Goal: Task Accomplishment & Management: Manage account settings

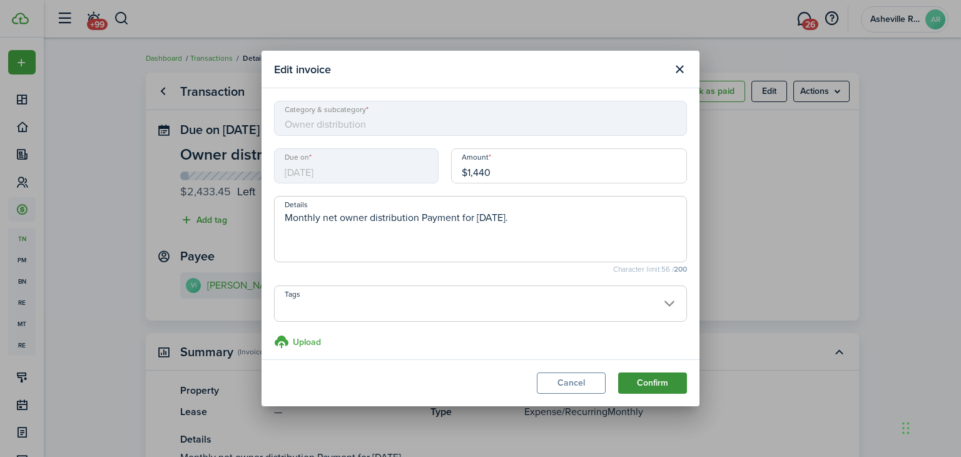
type input "$1,440.00"
click at [665, 381] on button "Confirm" at bounding box center [652, 382] width 69 height 21
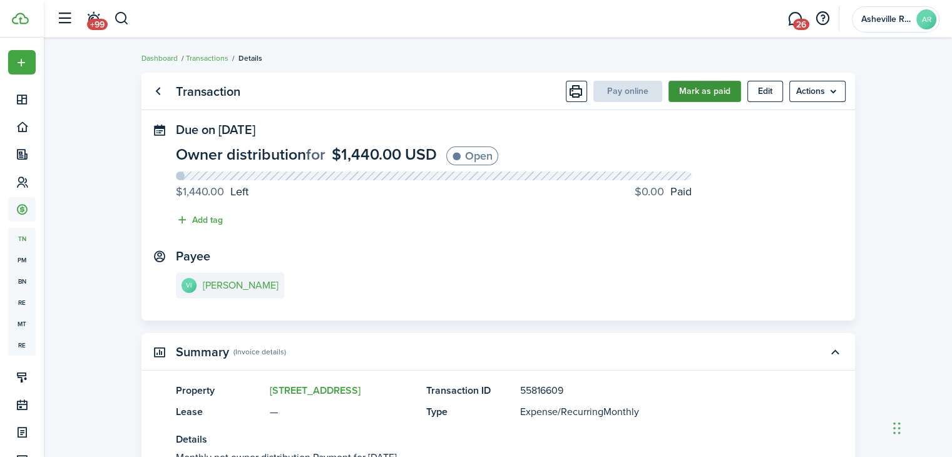
click at [695, 89] on button "Mark as paid" at bounding box center [704, 91] width 73 height 21
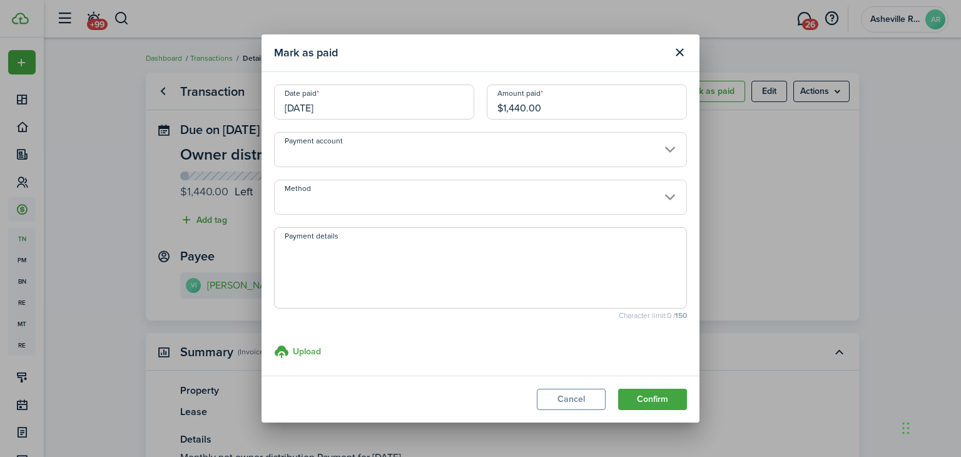
click at [325, 201] on input "Method" at bounding box center [480, 197] width 413 height 35
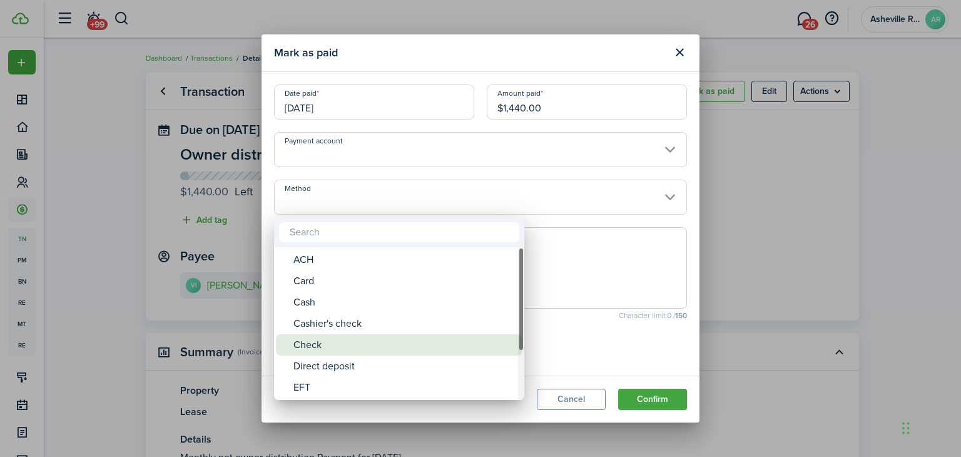
click at [358, 351] on div "Check" at bounding box center [403, 344] width 221 height 21
type input "Check"
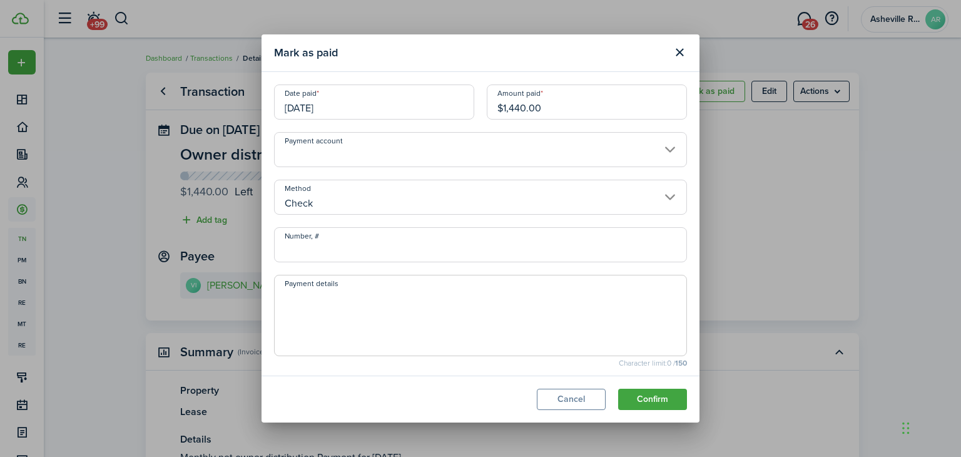
click at [375, 248] on input "Number, #" at bounding box center [480, 244] width 413 height 35
type input "1419"
click at [351, 313] on textarea "Payment details" at bounding box center [481, 319] width 412 height 60
paste textarea "September payment"
type textarea "September payment"
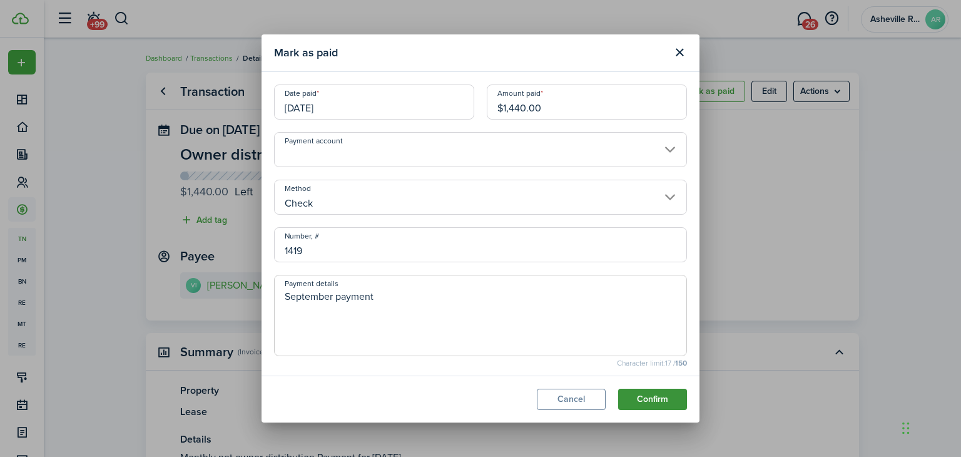
click at [651, 392] on button "Confirm" at bounding box center [652, 398] width 69 height 21
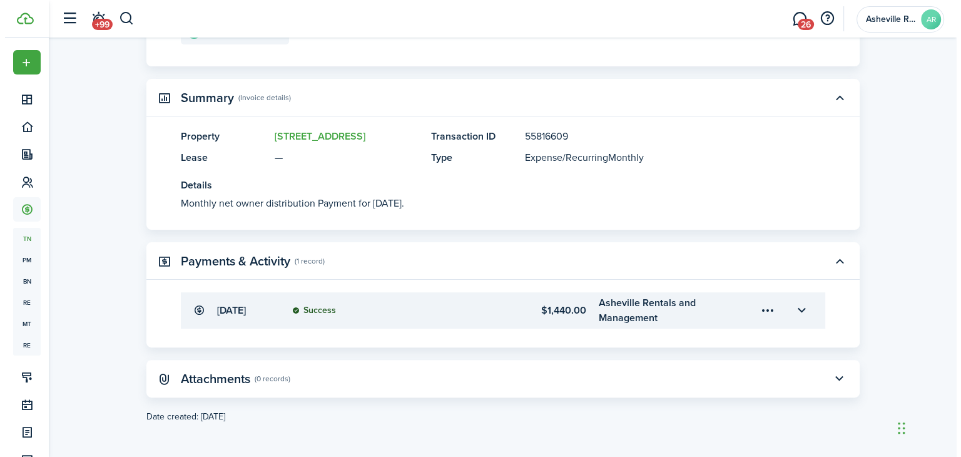
scroll to position [255, 0]
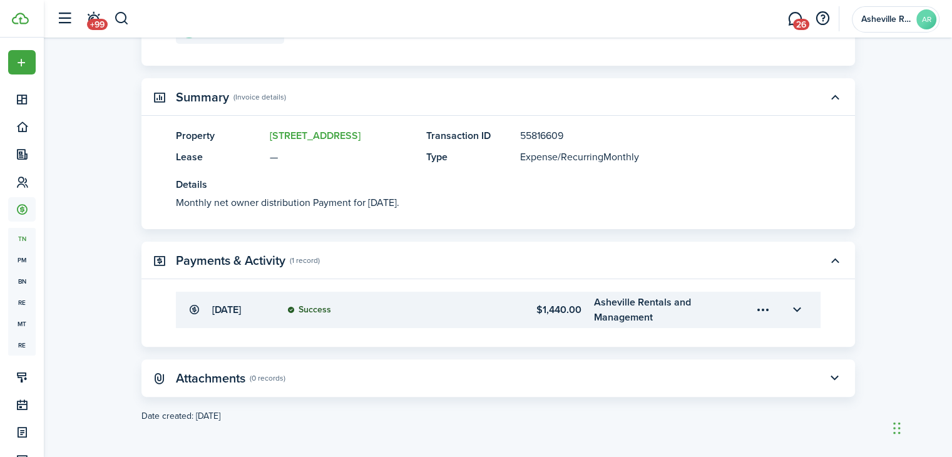
click at [762, 305] on menu-trigger-card "Open menu" at bounding box center [763, 309] width 21 height 21
click at [716, 336] on button "Edit" at bounding box center [718, 338] width 109 height 22
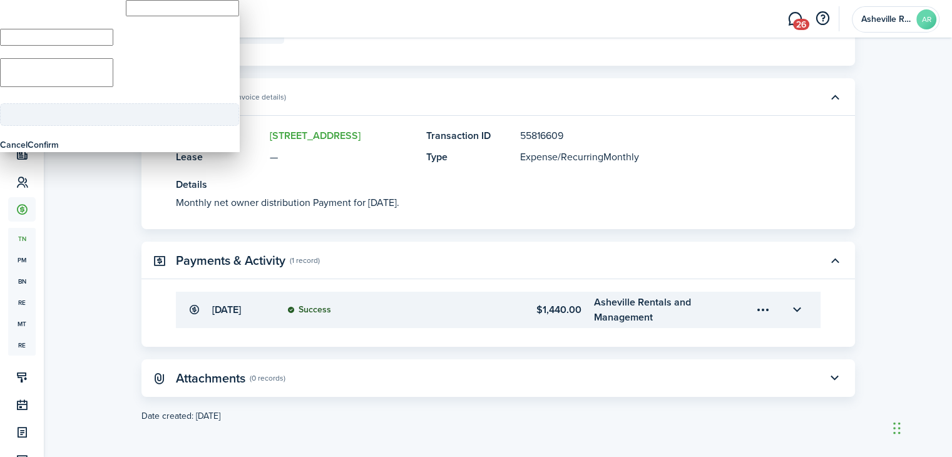
type input "$1,440.00"
type textarea "September payment"
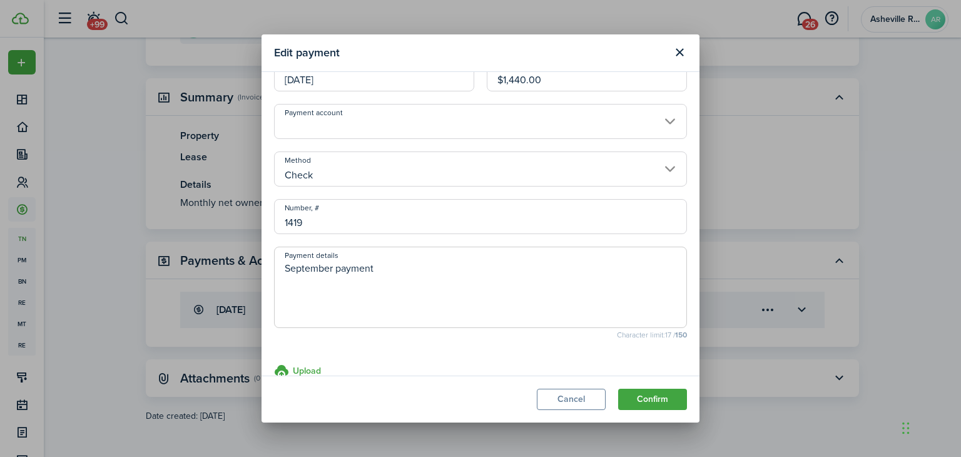
scroll to position [53, 0]
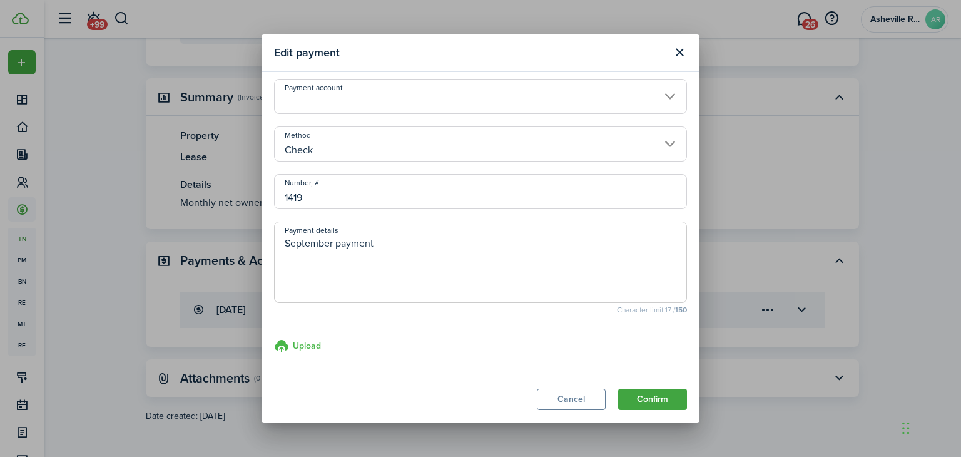
click at [308, 344] on h3 "Upload" at bounding box center [307, 345] width 28 height 13
click at [274, 338] on input "Upload store documents and templates Choose file" at bounding box center [274, 338] width 0 height 0
click at [290, 341] on label "Upload store documents and templates Choose file" at bounding box center [297, 345] width 47 height 15
click at [274, 338] on input "Upload store documents and templates Choose file" at bounding box center [274, 338] width 0 height 0
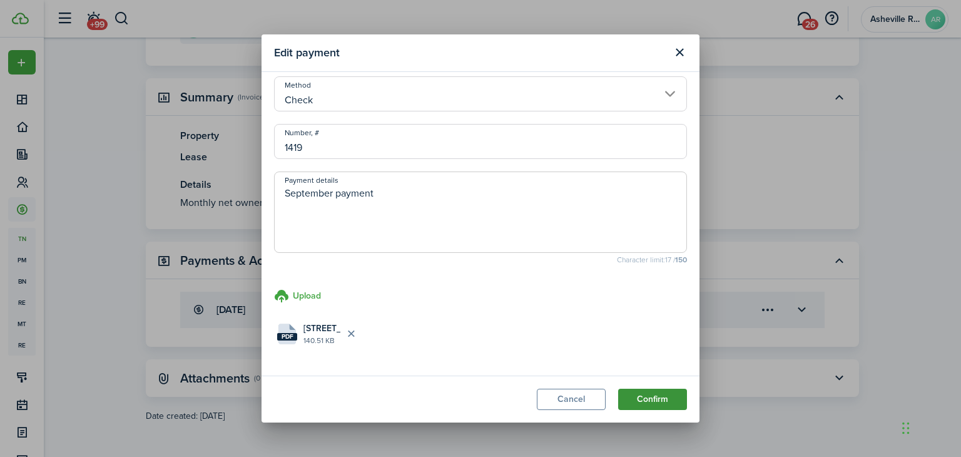
click at [632, 399] on button "Confirm" at bounding box center [652, 398] width 69 height 21
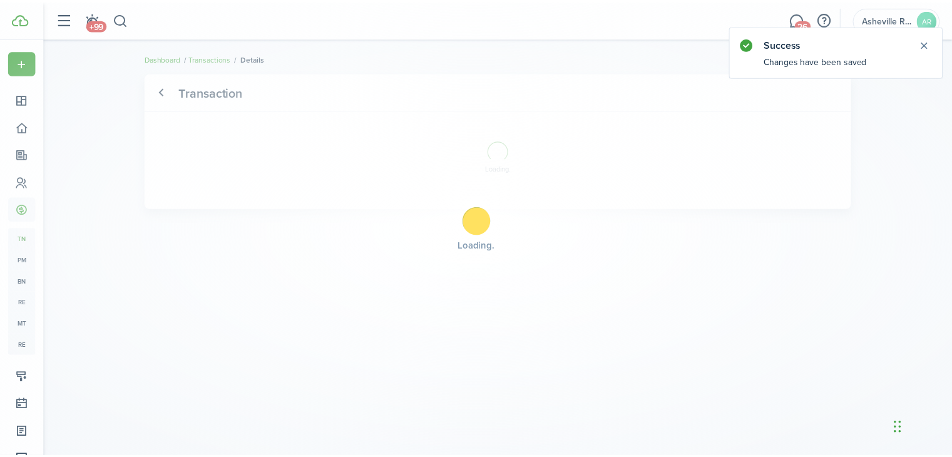
scroll to position [0, 0]
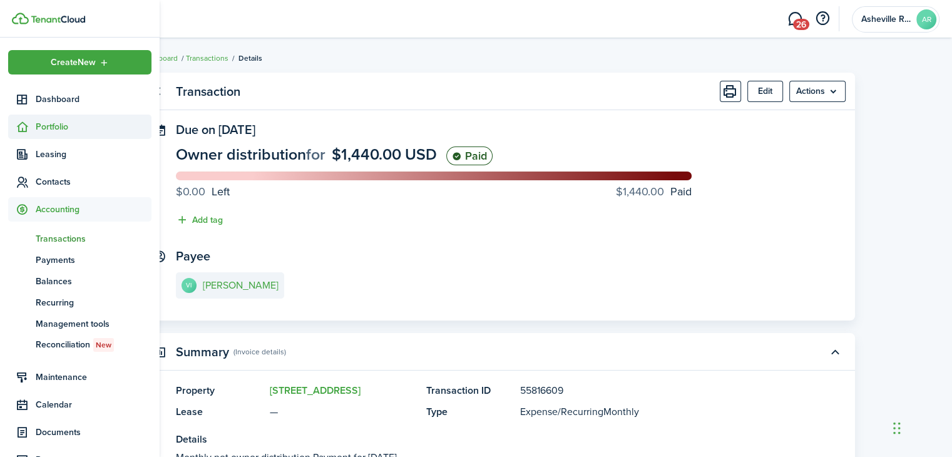
click at [53, 126] on span "Portfolio" at bounding box center [94, 126] width 116 height 13
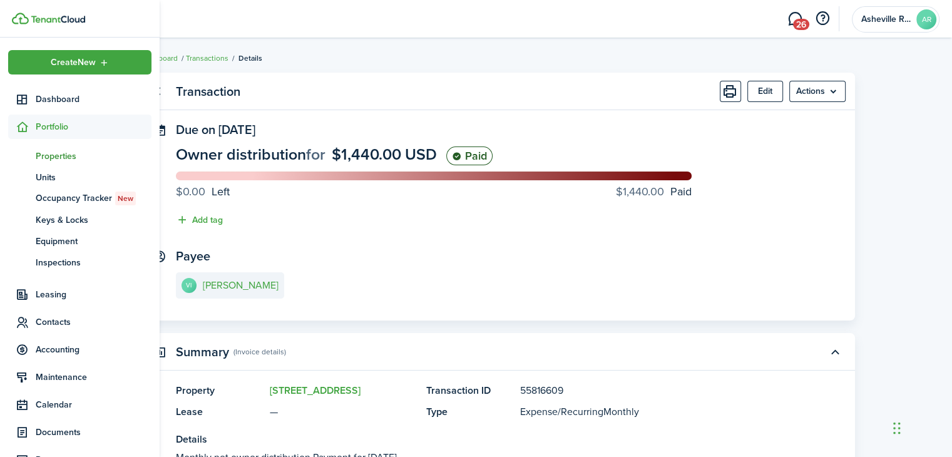
click at [36, 160] on span "Properties" at bounding box center [94, 156] width 116 height 13
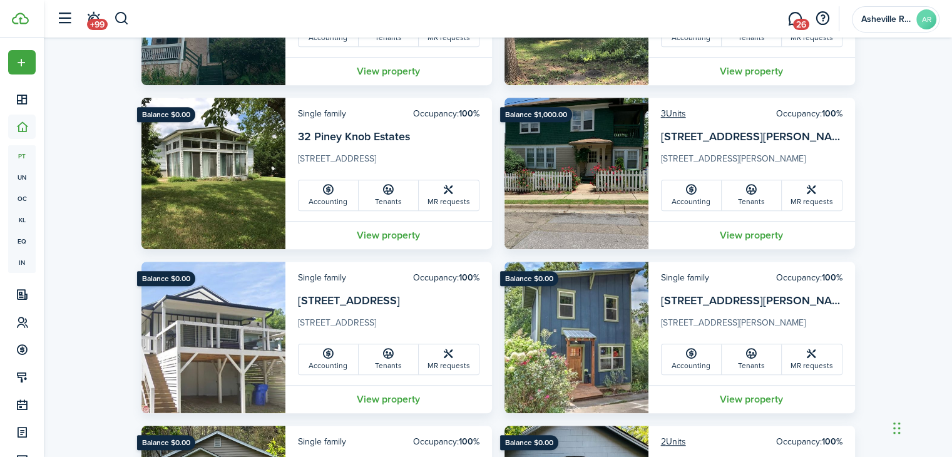
scroll to position [751, 0]
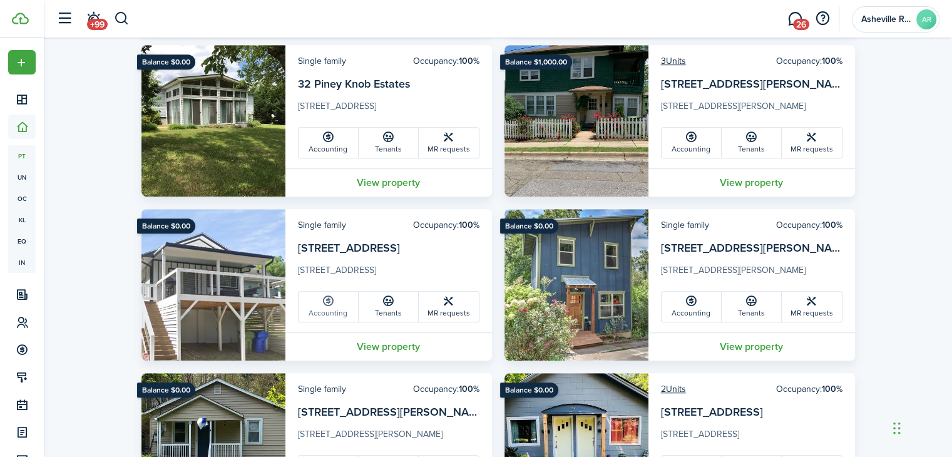
click at [310, 300] on link "Accounting" at bounding box center [328, 307] width 60 height 30
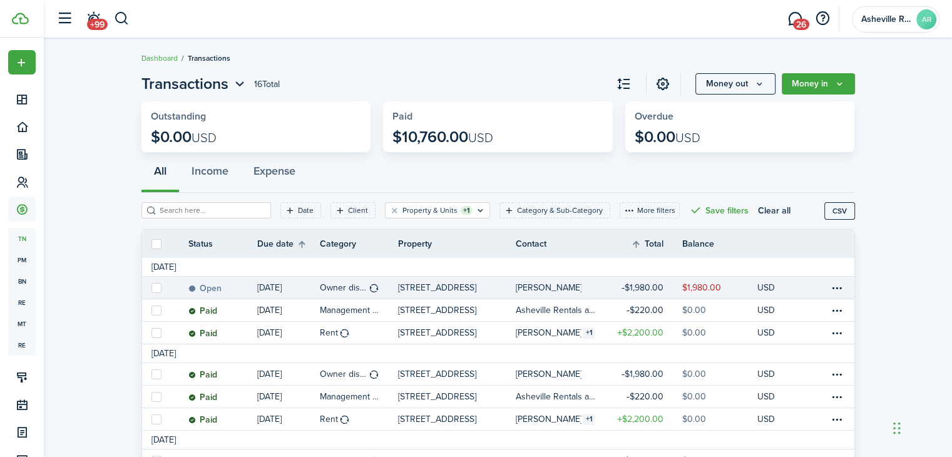
click at [611, 286] on link "$1,980.00" at bounding box center [643, 288] width 75 height 22
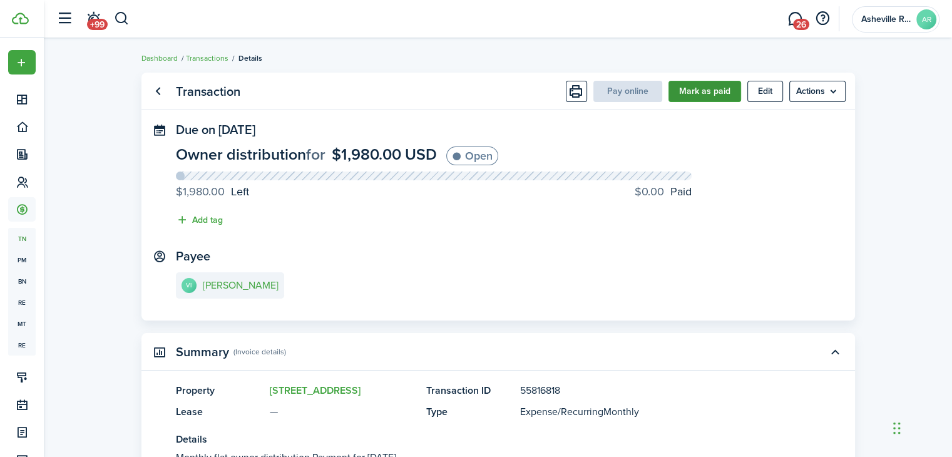
click at [727, 91] on button "Mark as paid" at bounding box center [704, 91] width 73 height 21
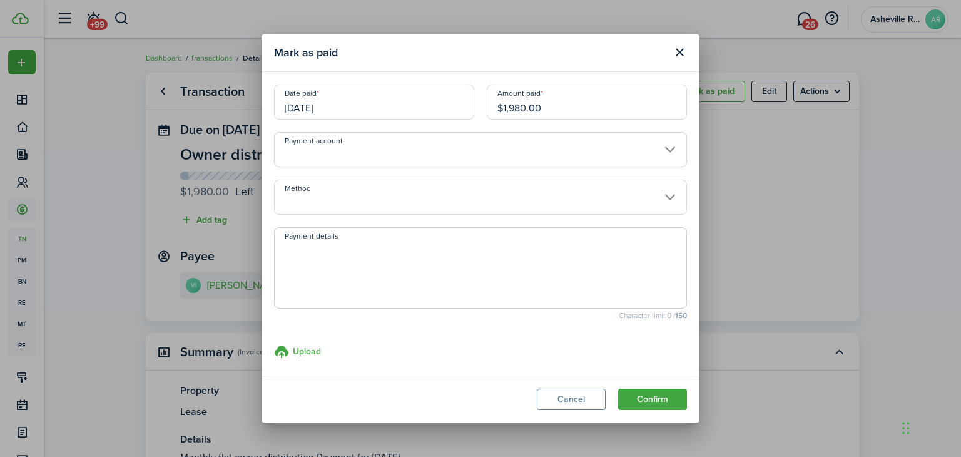
click at [290, 195] on input "Method" at bounding box center [480, 197] width 413 height 35
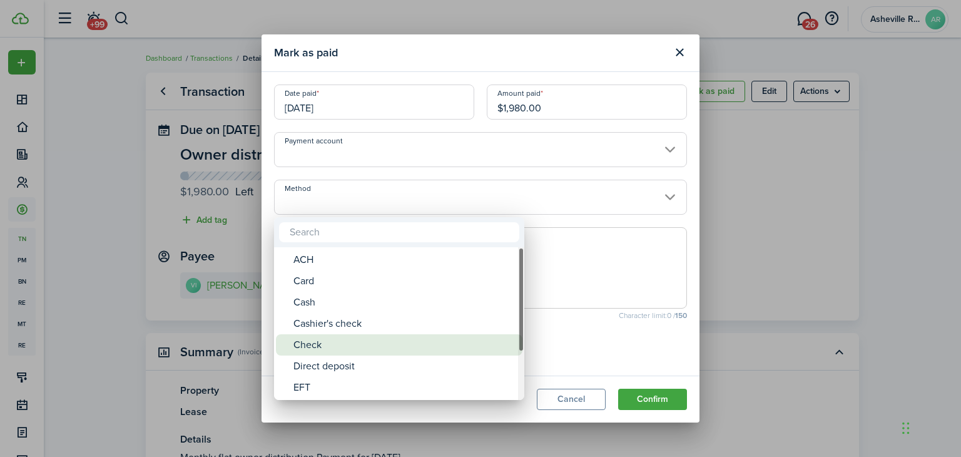
click at [325, 346] on div "Check" at bounding box center [403, 344] width 221 height 21
type input "Check"
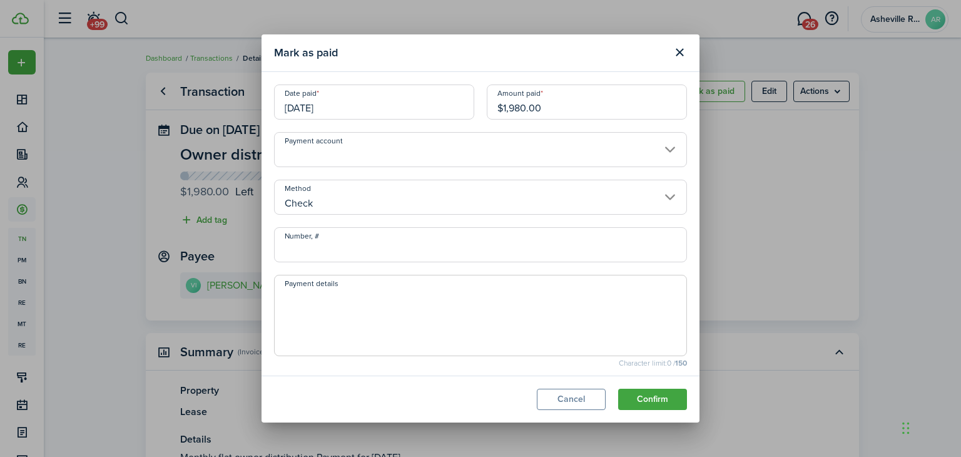
click at [351, 249] on input "Number, #" at bounding box center [480, 244] width 413 height 35
type input "1420"
click at [343, 302] on textarea "Payment details" at bounding box center [481, 319] width 412 height 60
paste textarea "September payment"
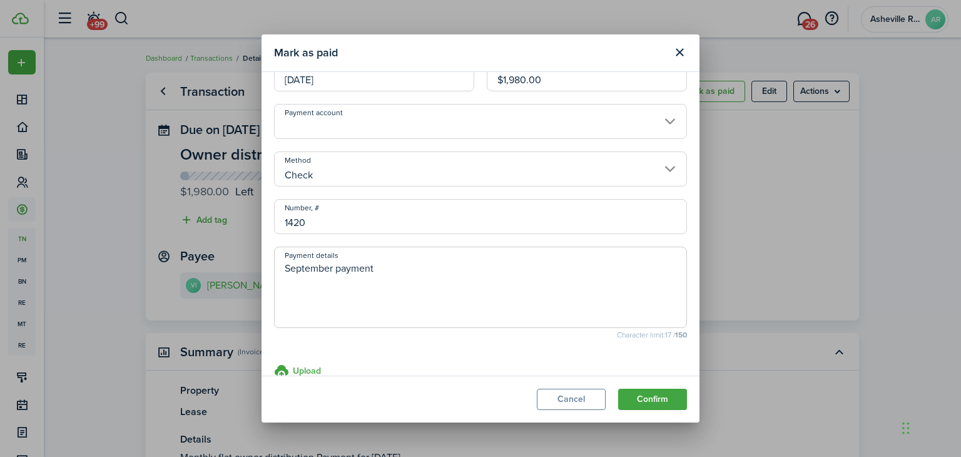
scroll to position [53, 0]
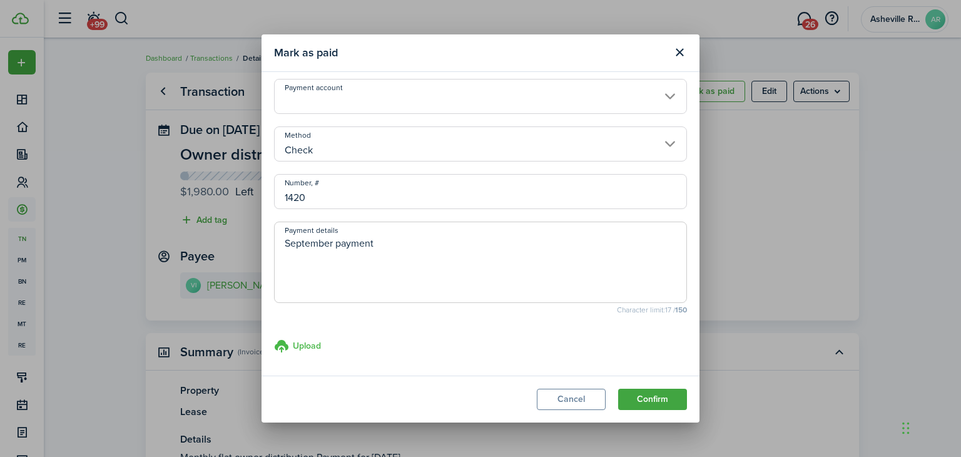
type textarea "September payment"
click at [297, 343] on h3 "Upload" at bounding box center [307, 345] width 28 height 13
click at [274, 338] on input "Upload store documents and templates Choose file" at bounding box center [274, 338] width 0 height 0
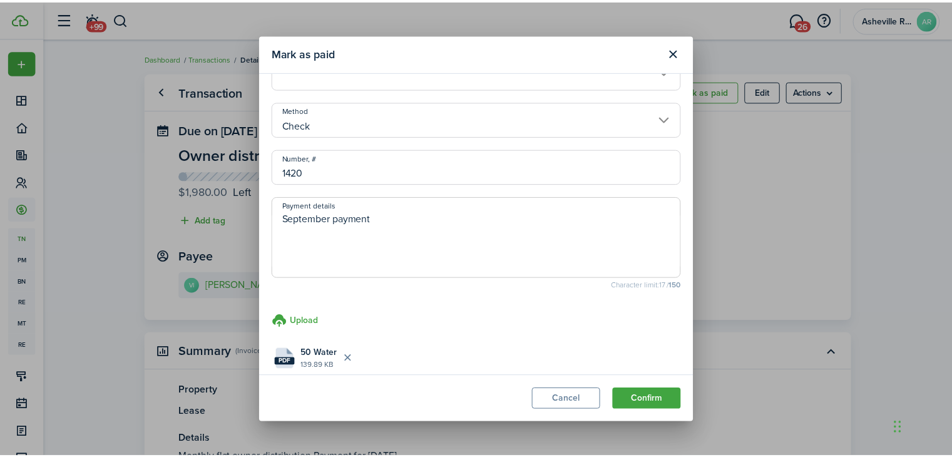
scroll to position [103, 0]
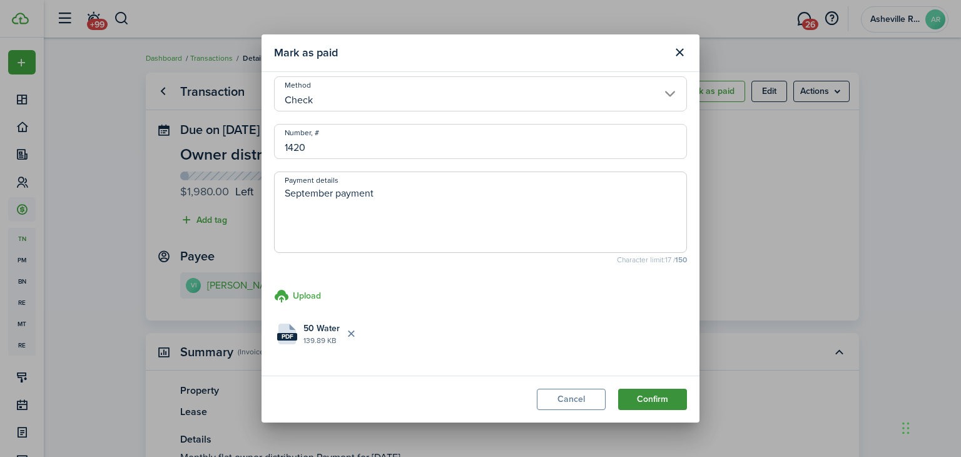
click at [653, 399] on button "Confirm" at bounding box center [652, 398] width 69 height 21
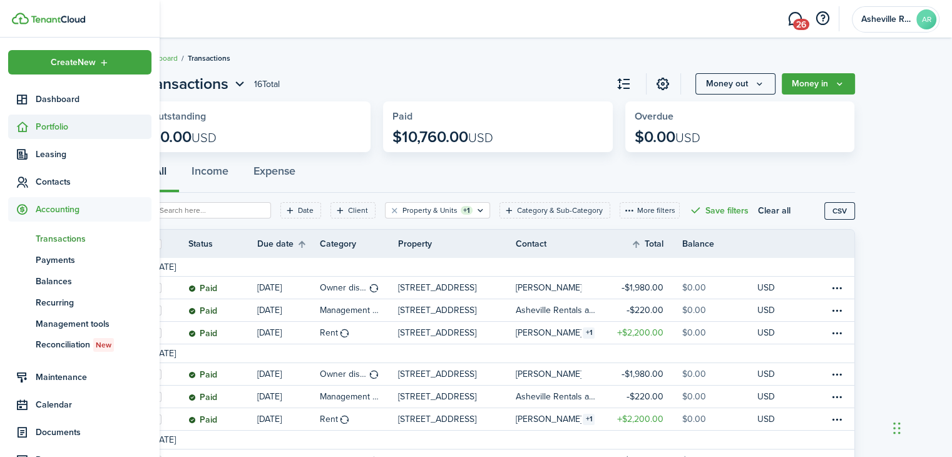
click at [36, 131] on span "Portfolio" at bounding box center [94, 126] width 116 height 13
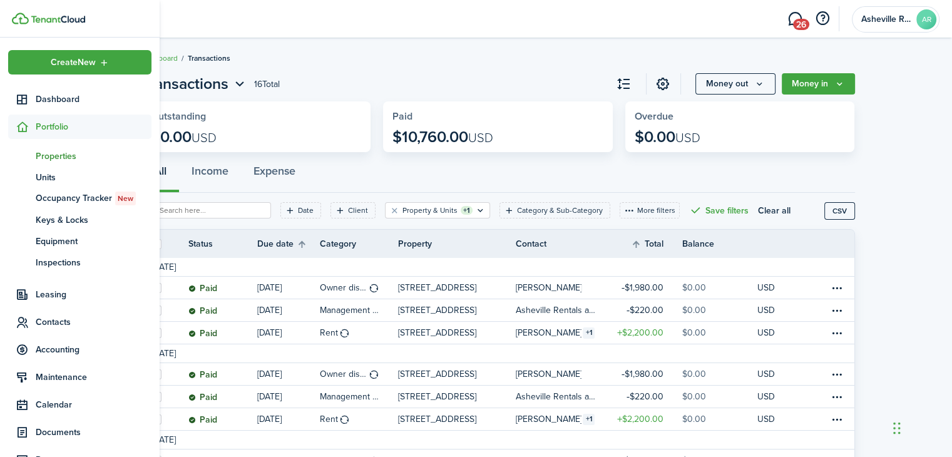
click at [54, 159] on span "Properties" at bounding box center [94, 156] width 116 height 13
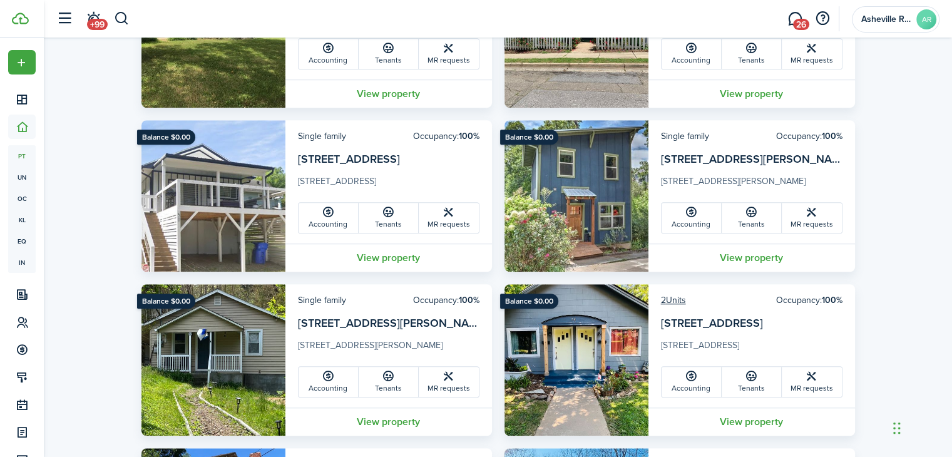
scroll to position [876, 0]
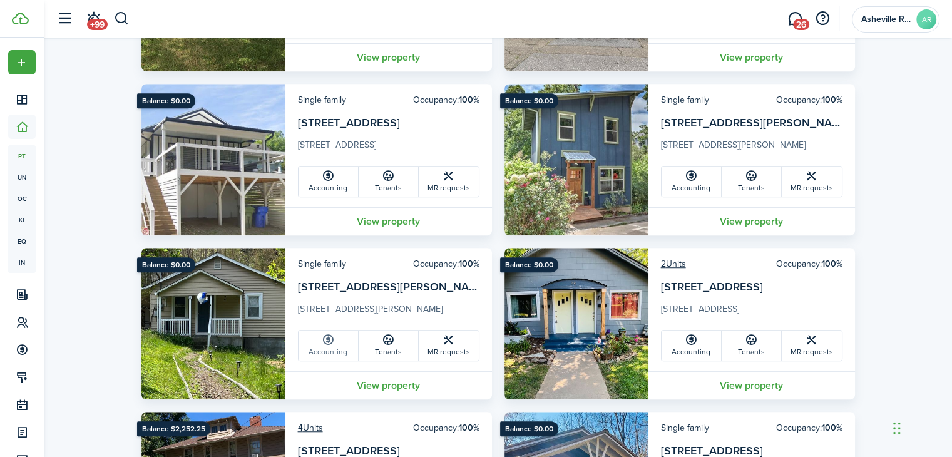
click at [343, 335] on link "Accounting" at bounding box center [328, 345] width 60 height 30
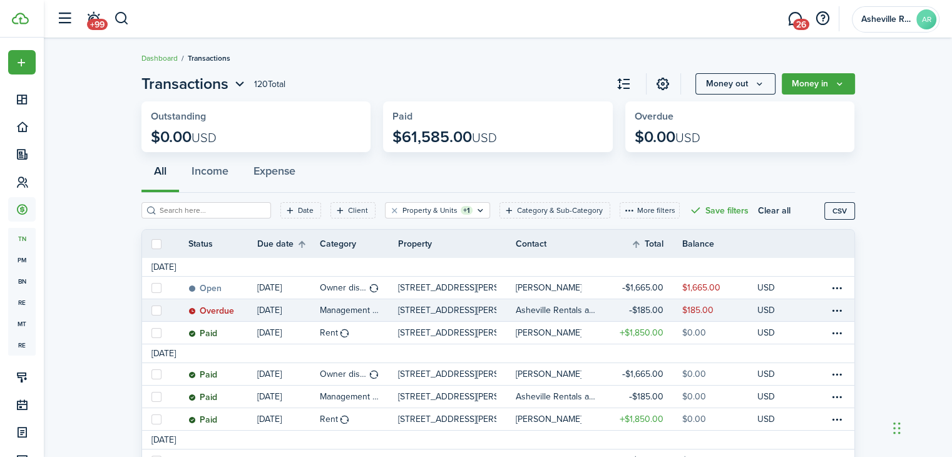
click at [150, 310] on link at bounding box center [156, 310] width 28 height 22
click at [160, 314] on label at bounding box center [156, 310] width 10 height 10
click at [151, 310] on input "checkbox" at bounding box center [151, 310] width 1 height 1
checkbox input "true"
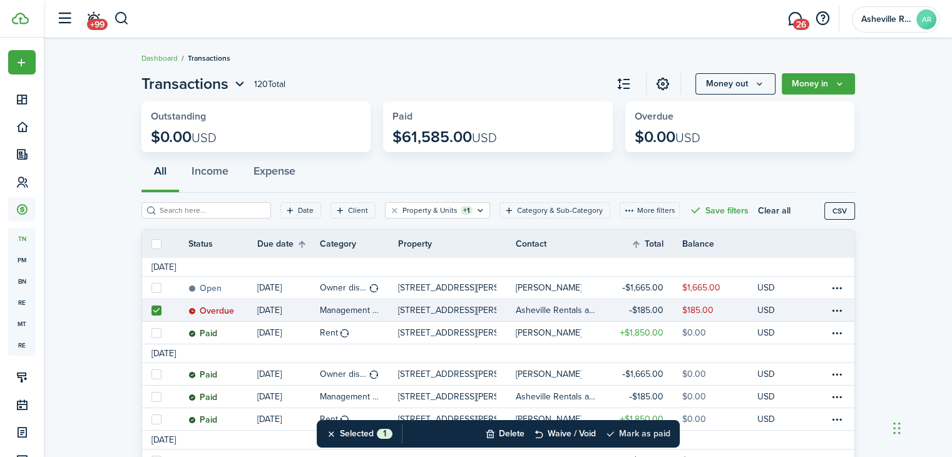
click at [632, 428] on button "Mark as paid" at bounding box center [637, 434] width 65 height 28
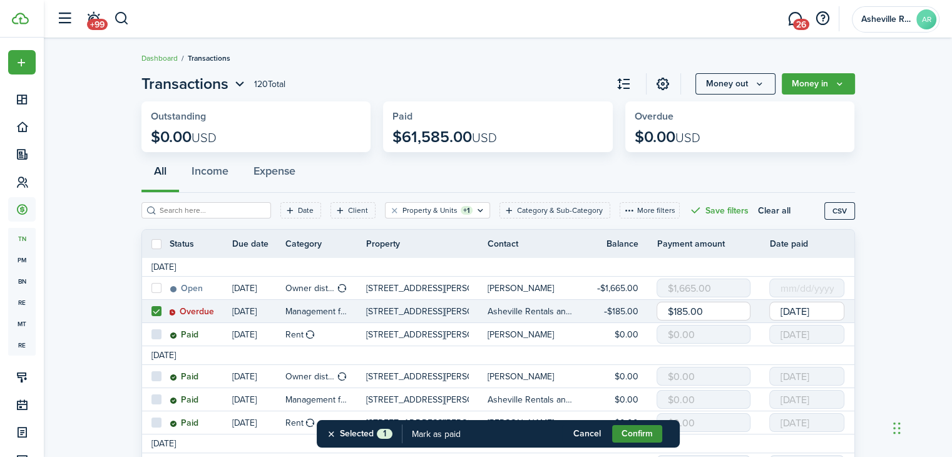
click at [626, 433] on button "Confirm" at bounding box center [637, 434] width 50 height 18
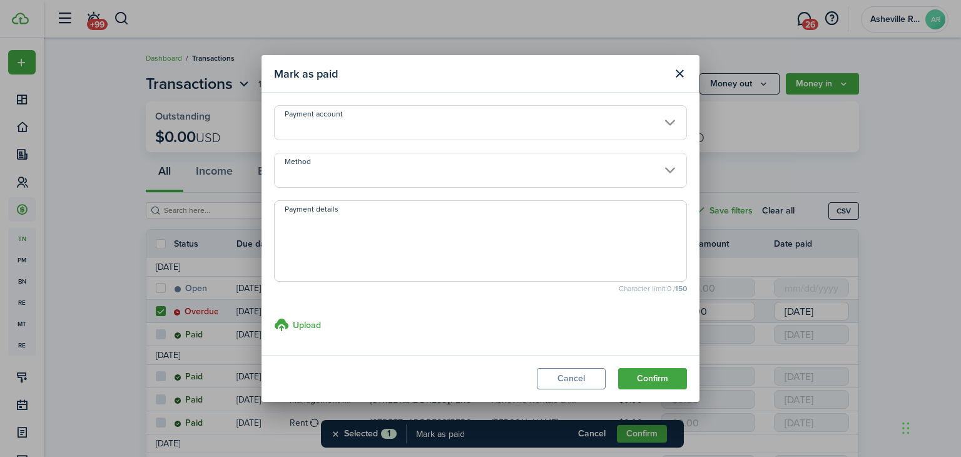
click at [307, 163] on input "Method" at bounding box center [480, 170] width 413 height 35
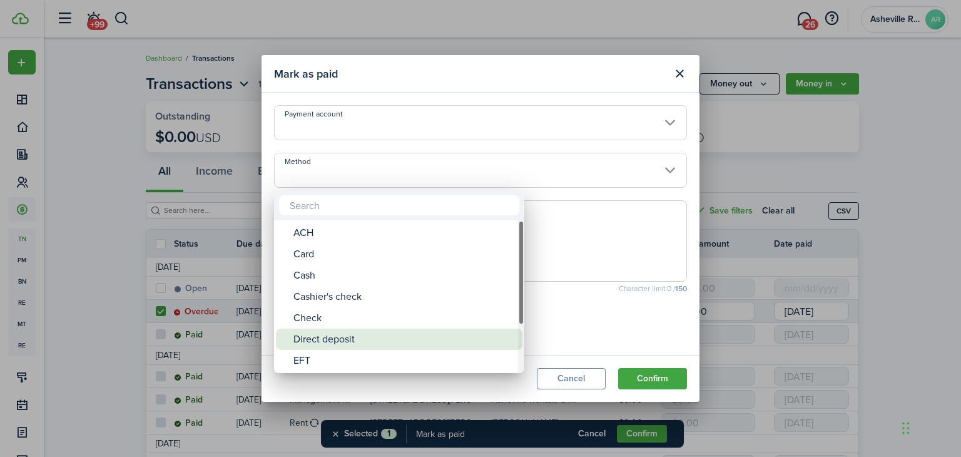
click at [333, 335] on div "Direct deposit" at bounding box center [403, 338] width 221 height 21
type input "Direct deposit"
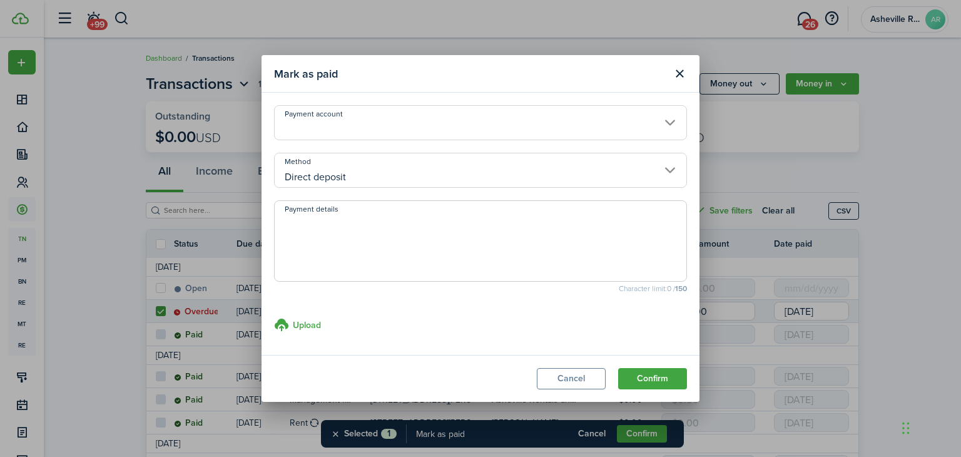
click at [352, 258] on textarea "Payment details" at bounding box center [481, 245] width 412 height 60
paste textarea "September payment"
type textarea "September payment"
click at [656, 378] on button "Confirm" at bounding box center [652, 378] width 69 height 21
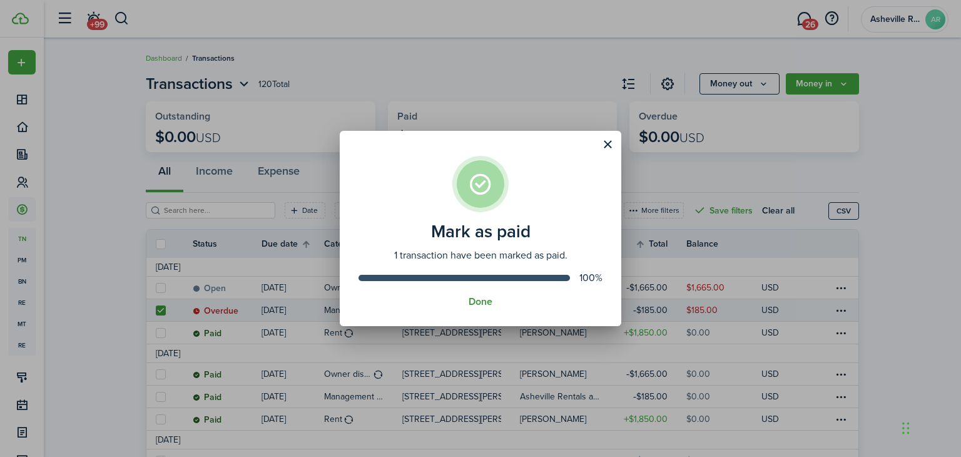
click at [480, 304] on button "Done" at bounding box center [481, 301] width 24 height 11
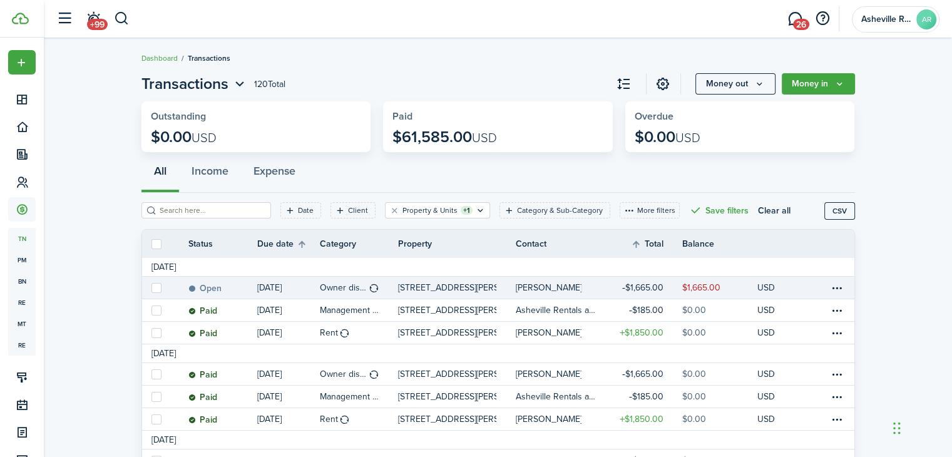
click at [527, 291] on table-profile-info-text "[PERSON_NAME]" at bounding box center [548, 288] width 66 height 10
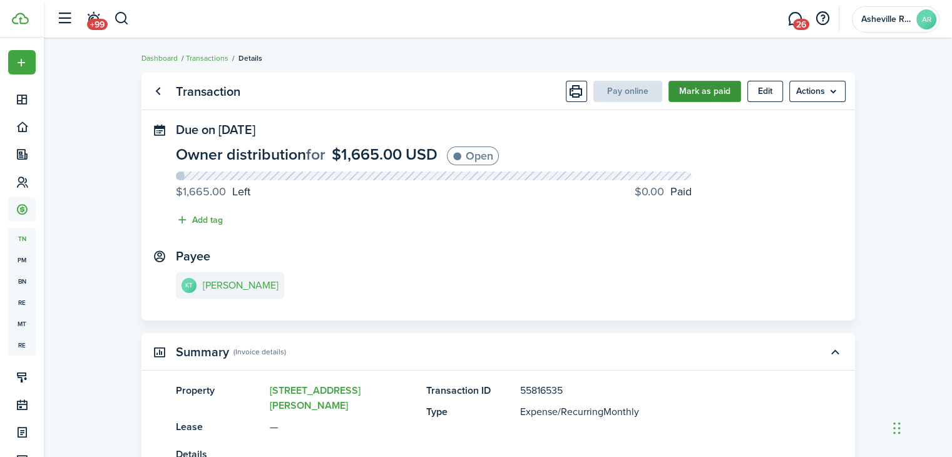
click at [711, 89] on button "Mark as paid" at bounding box center [704, 91] width 73 height 21
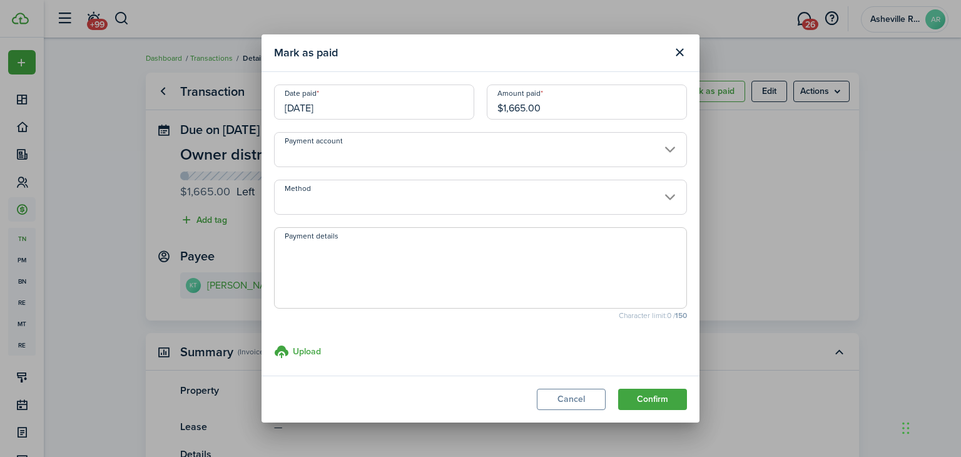
click at [309, 202] on input "Method" at bounding box center [480, 197] width 413 height 35
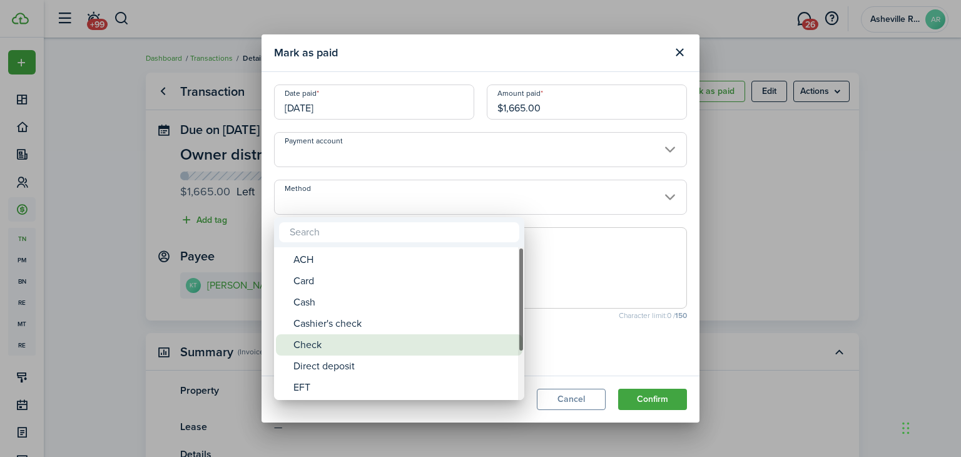
click at [321, 348] on div "Check" at bounding box center [403, 344] width 221 height 21
type input "Check"
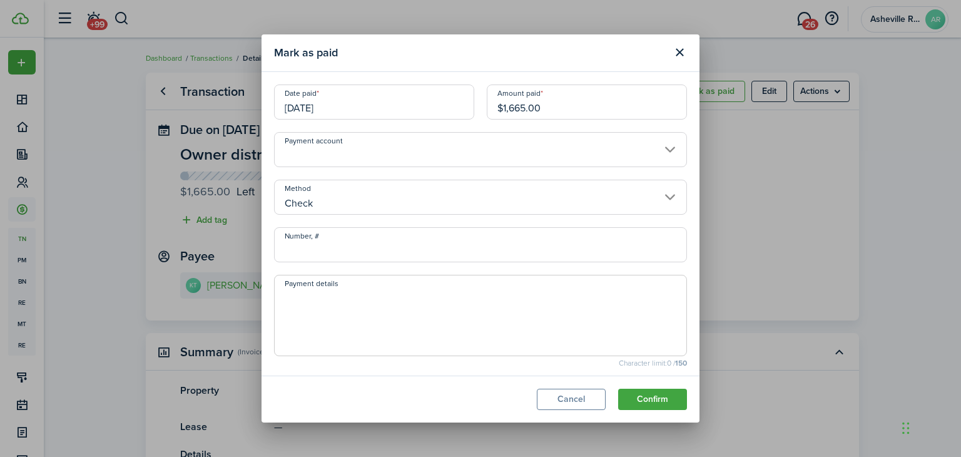
click at [358, 247] on input "Number, #" at bounding box center [480, 244] width 413 height 35
type input "1421"
click at [347, 308] on textarea "Payment details" at bounding box center [481, 319] width 412 height 60
paste textarea "September payment"
type textarea "September payment"
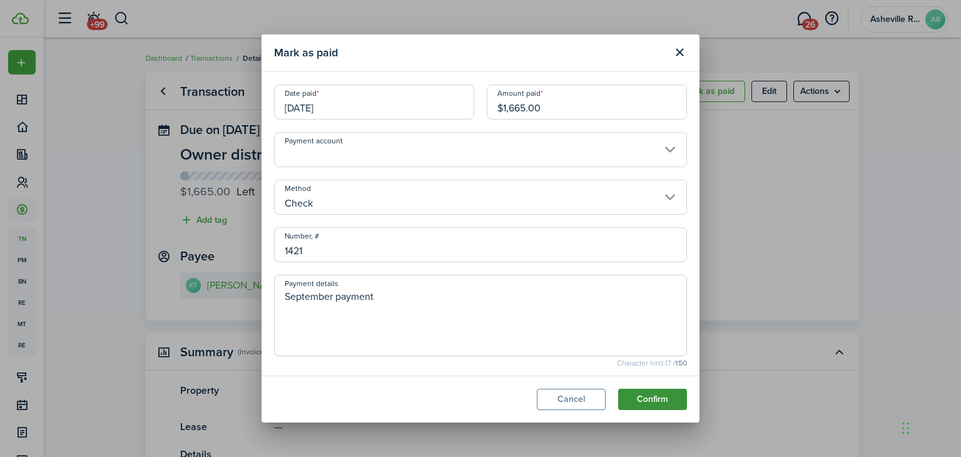
click at [647, 398] on button "Confirm" at bounding box center [652, 398] width 69 height 21
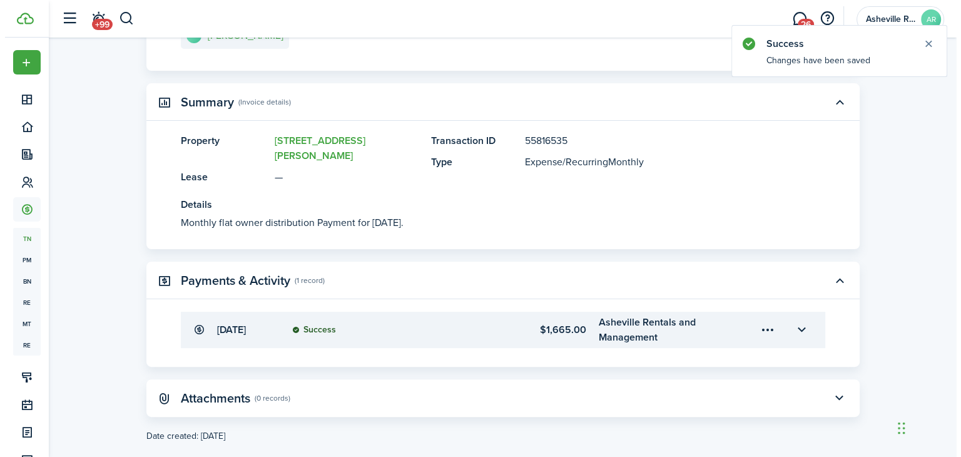
scroll to position [250, 0]
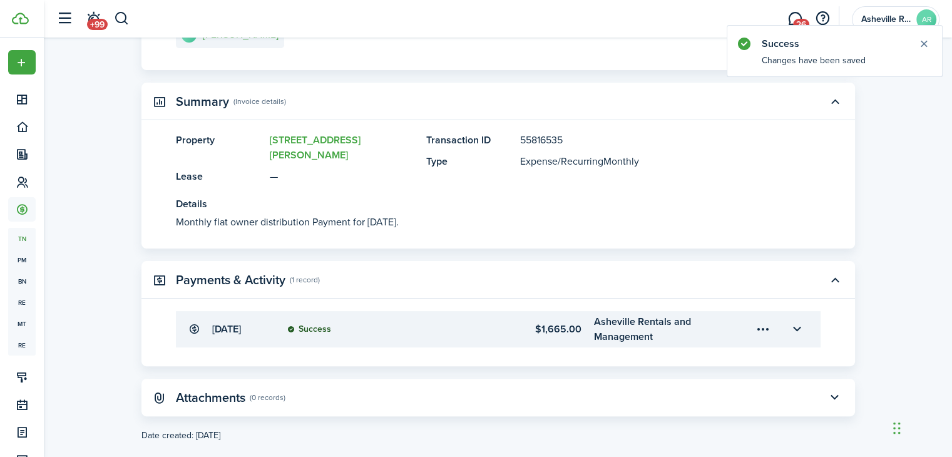
click at [765, 318] on menu-trigger-card "Open menu" at bounding box center [763, 328] width 21 height 21
click at [676, 340] on button "Edit" at bounding box center [718, 343] width 109 height 22
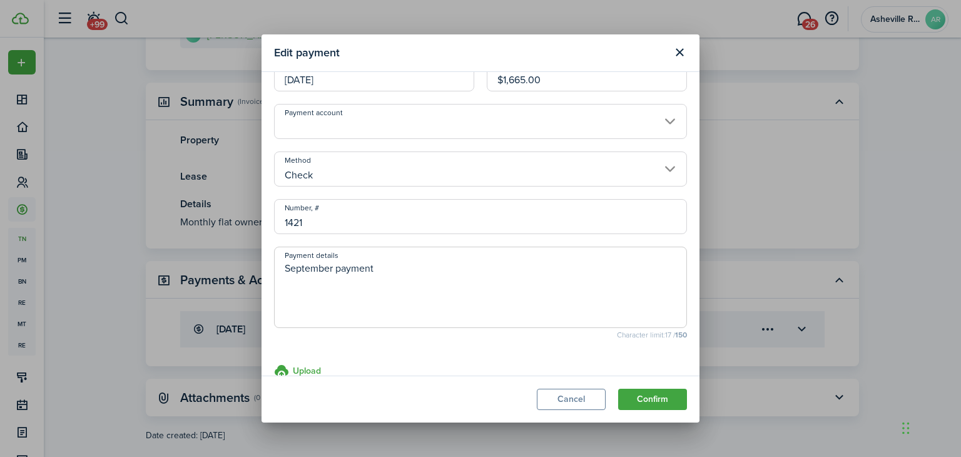
scroll to position [53, 0]
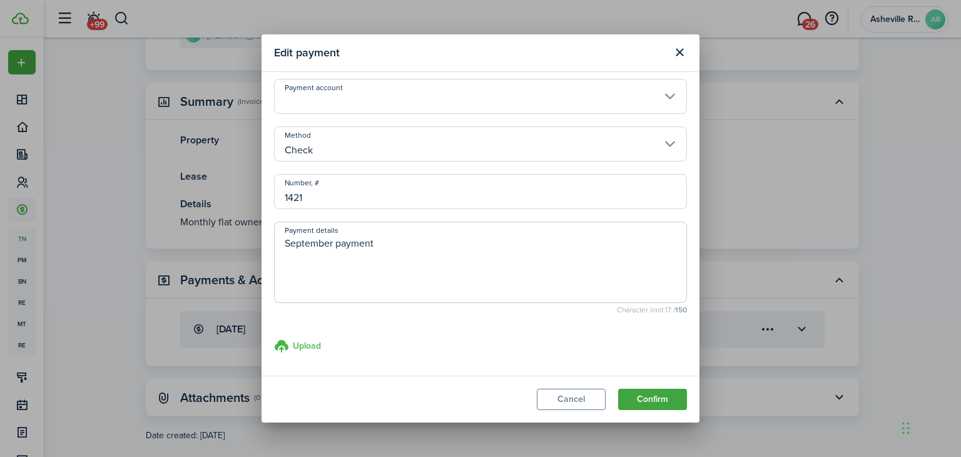
click at [294, 351] on h3 "Upload" at bounding box center [307, 345] width 28 height 13
click at [274, 338] on input "Upload store documents and templates Choose file" at bounding box center [274, 338] width 0 height 0
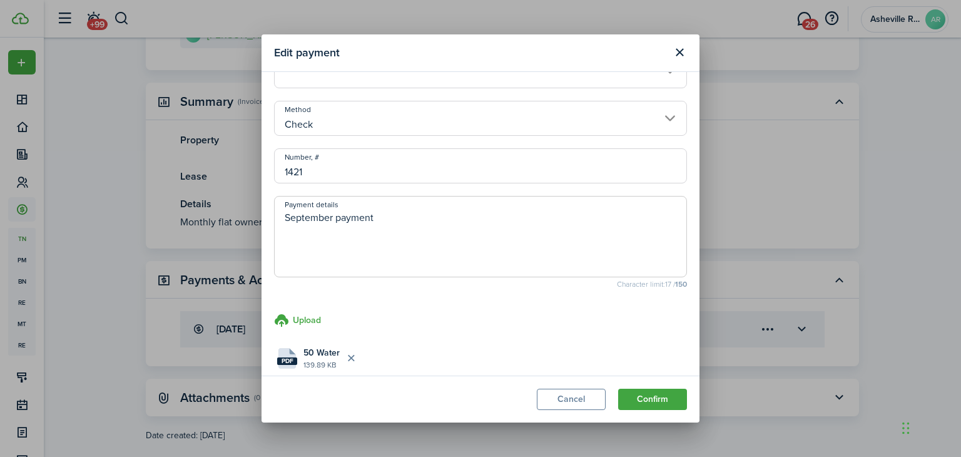
scroll to position [103, 0]
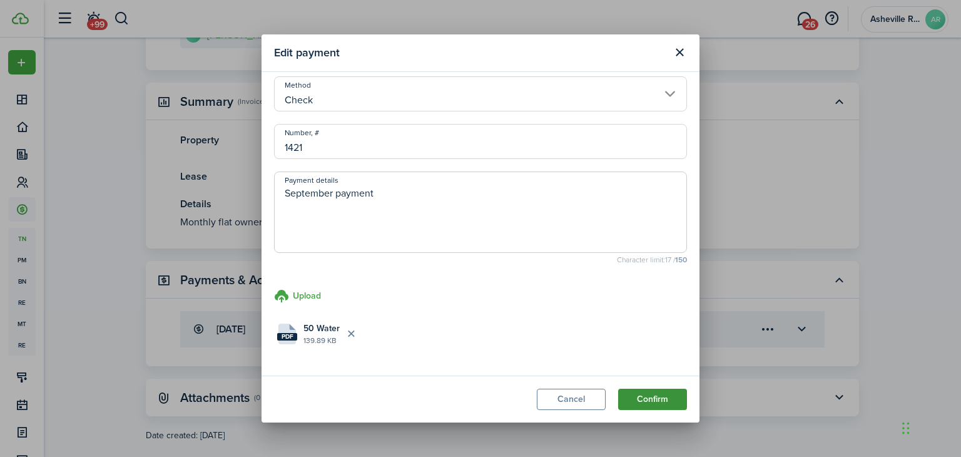
click at [637, 393] on button "Confirm" at bounding box center [652, 398] width 69 height 21
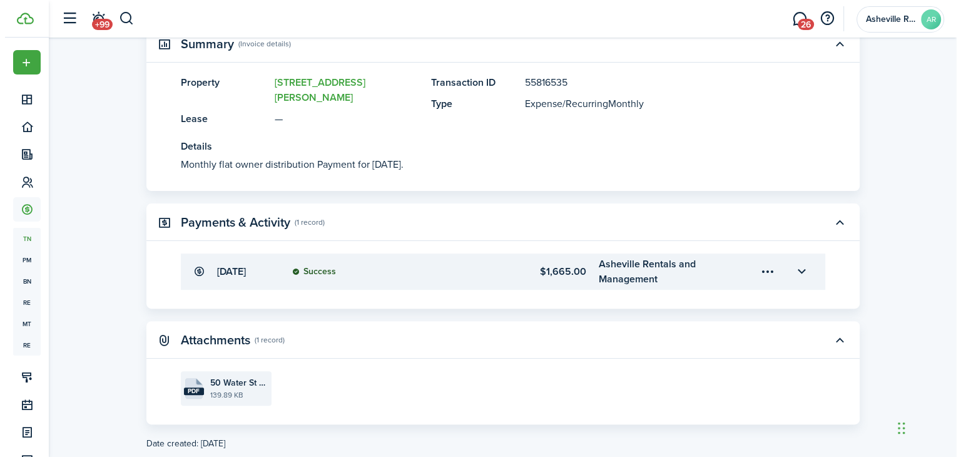
scroll to position [321, 0]
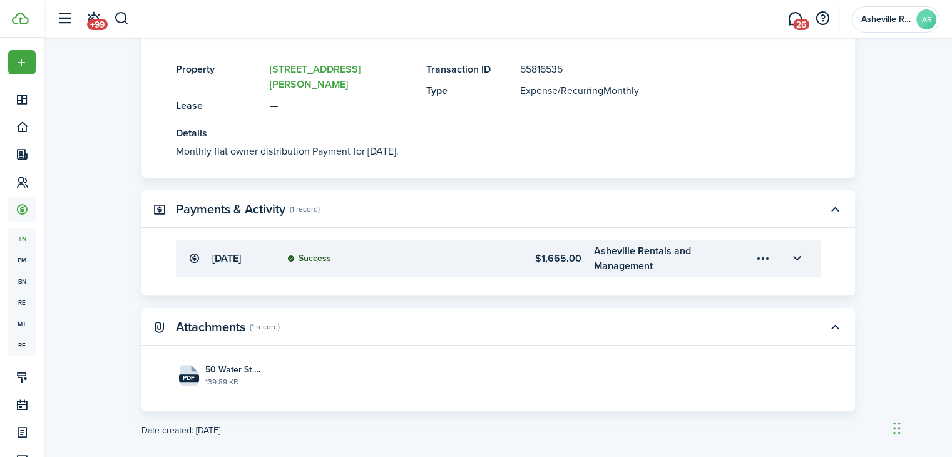
drag, startPoint x: 203, startPoint y: 353, endPoint x: 817, endPoint y: 322, distance: 614.5
click at [817, 322] on panel-main-header "Attachments (1 record)" at bounding box center [497, 327] width 713 height 38
click at [764, 248] on menu-trigger-card "Open menu" at bounding box center [763, 258] width 21 height 21
click at [706, 269] on button "Edit" at bounding box center [718, 272] width 109 height 22
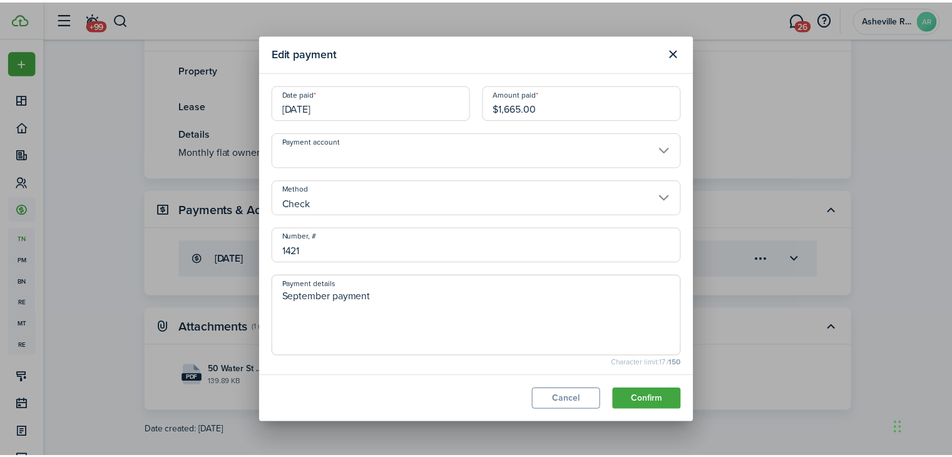
scroll to position [103, 0]
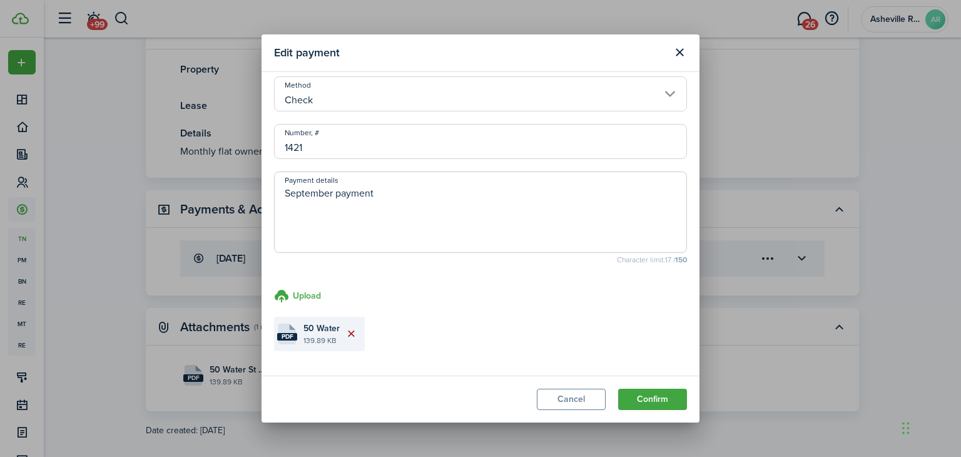
click at [353, 334] on button "Delete file" at bounding box center [350, 333] width 21 height 21
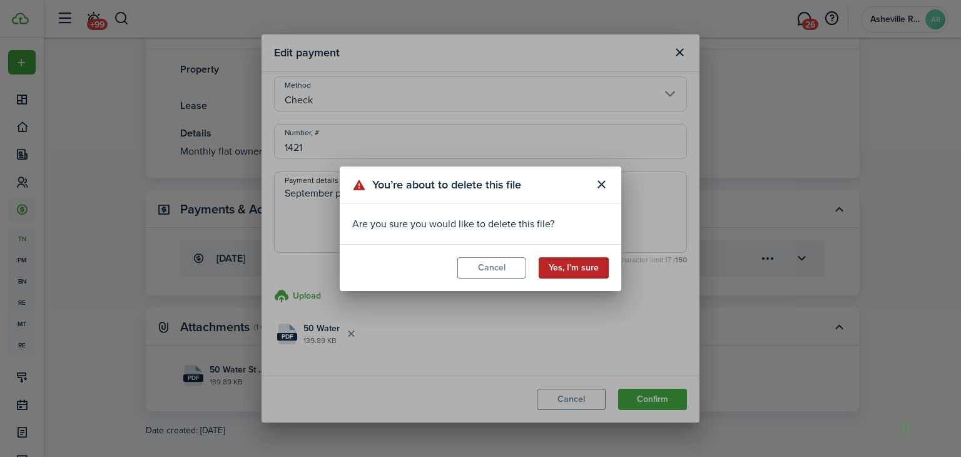
click at [567, 262] on button "Yes, I’m sure" at bounding box center [574, 267] width 70 height 21
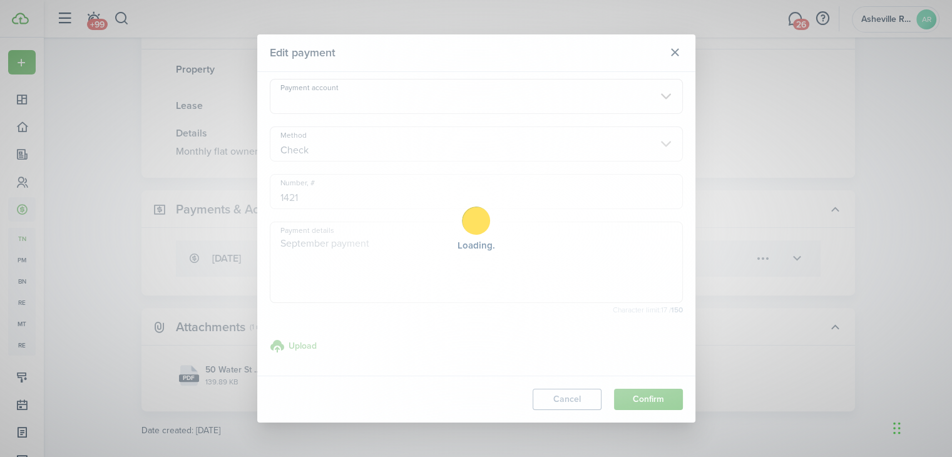
scroll to position [53, 0]
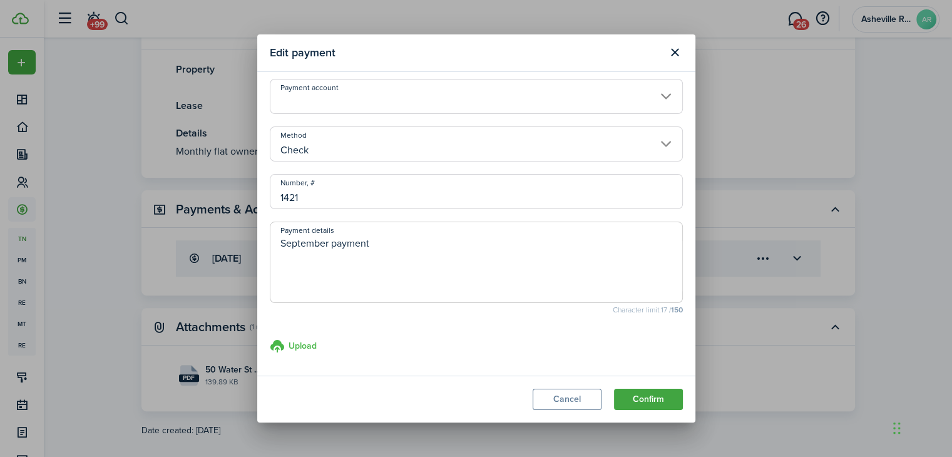
click at [295, 345] on h3 "Upload" at bounding box center [302, 345] width 28 height 13
click at [270, 338] on input "Upload store documents and templates Choose file" at bounding box center [270, 338] width 0 height 0
click at [304, 345] on h3 "Upload" at bounding box center [302, 345] width 28 height 13
click at [270, 338] on input "Upload store documents and templates Choose file" at bounding box center [270, 338] width 0 height 0
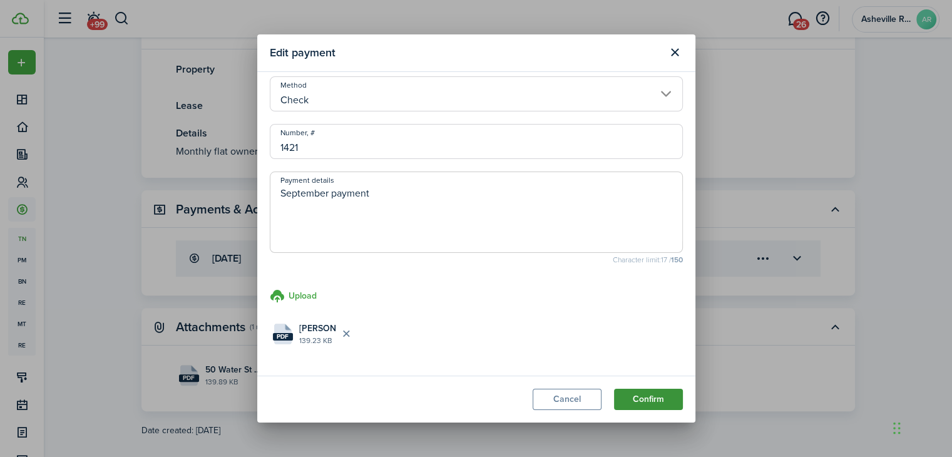
click at [657, 400] on button "Confirm" at bounding box center [648, 398] width 69 height 21
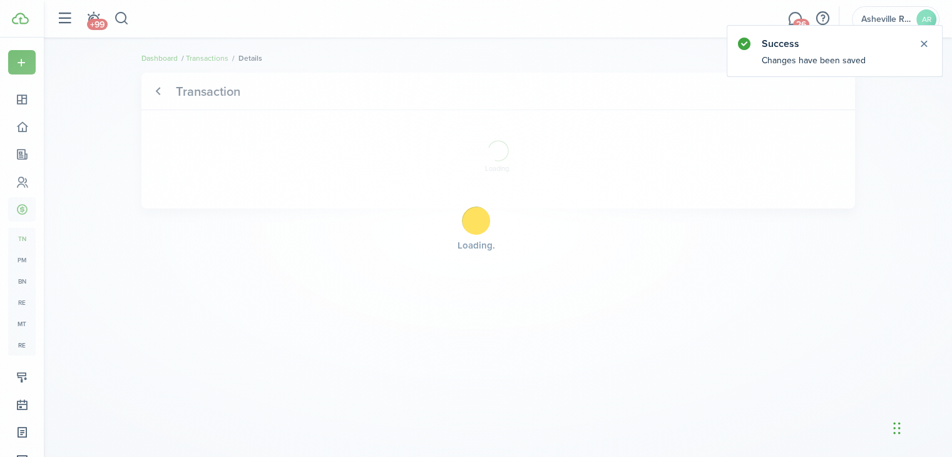
scroll to position [0, 0]
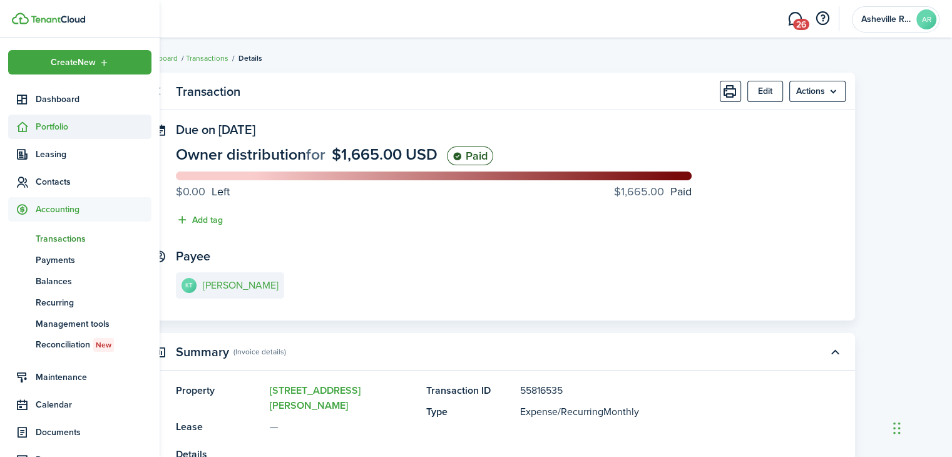
click at [63, 130] on span "Portfolio" at bounding box center [94, 126] width 116 height 13
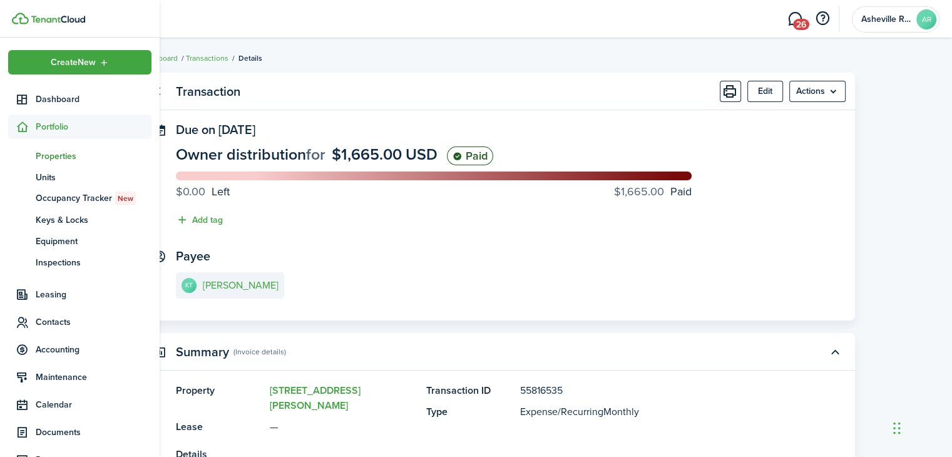
click at [60, 158] on span "Properties" at bounding box center [94, 156] width 116 height 13
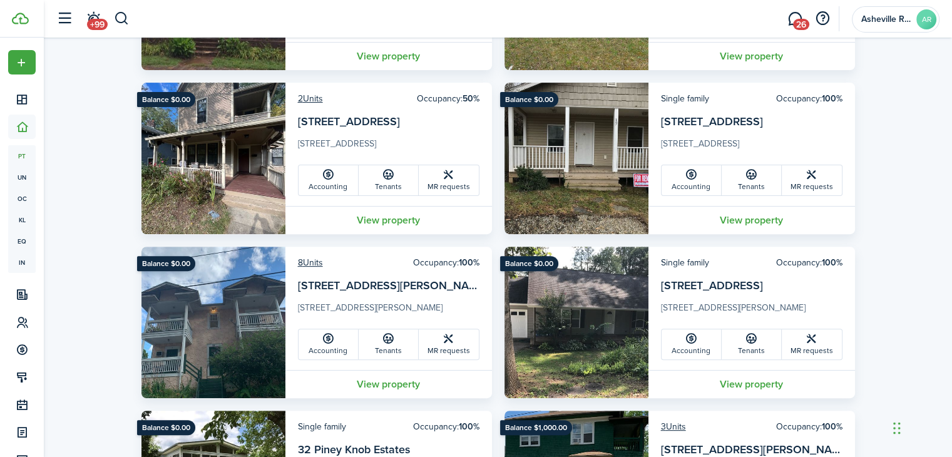
scroll to position [438, 0]
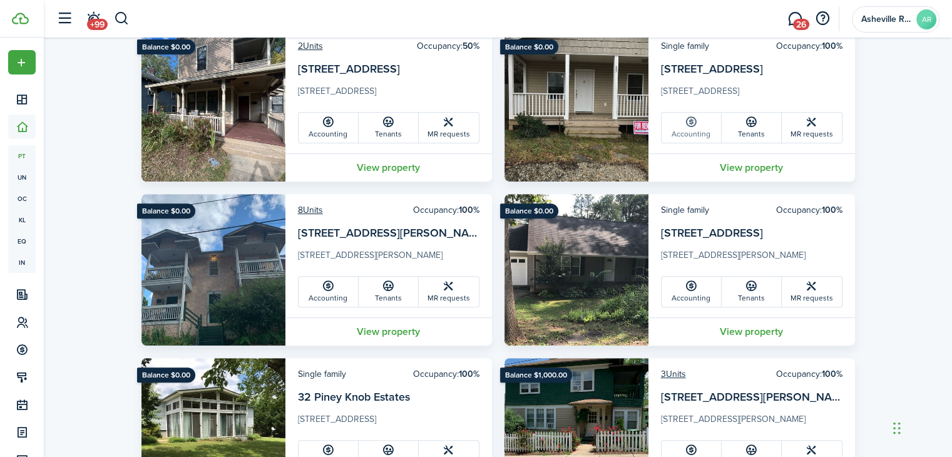
click at [673, 126] on link "Accounting" at bounding box center [691, 128] width 60 height 30
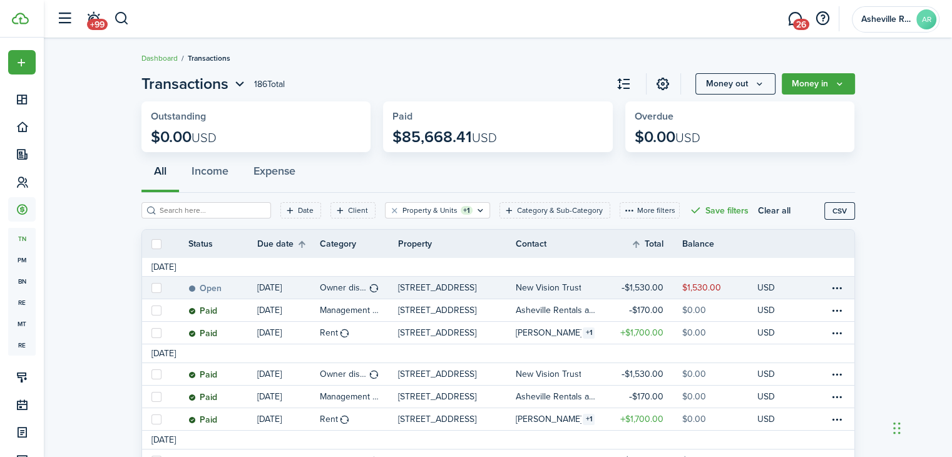
click at [634, 281] on table-amount-title "$1,530.00" at bounding box center [642, 287] width 42 height 13
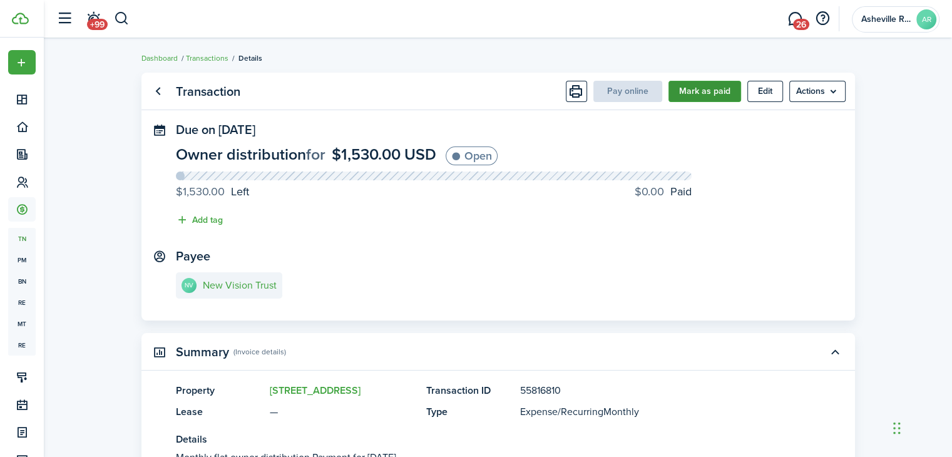
click at [673, 88] on button "Mark as paid" at bounding box center [704, 91] width 73 height 21
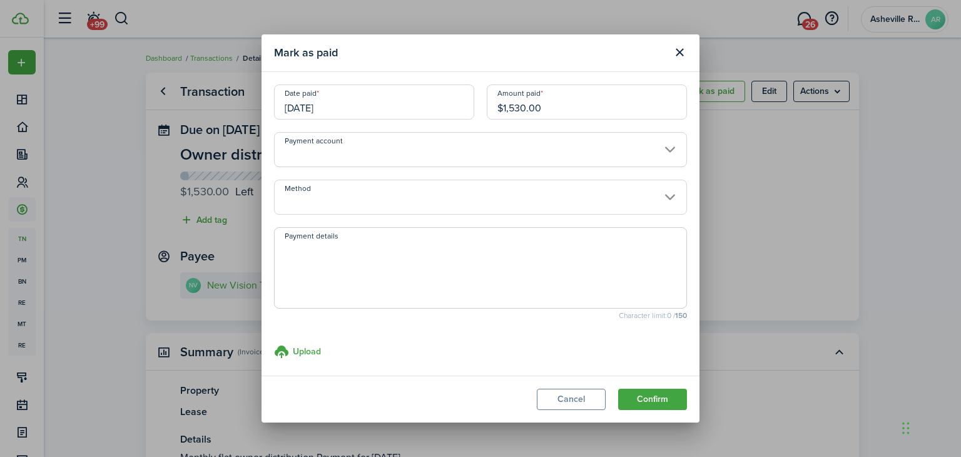
click at [390, 191] on input "Method" at bounding box center [480, 197] width 413 height 35
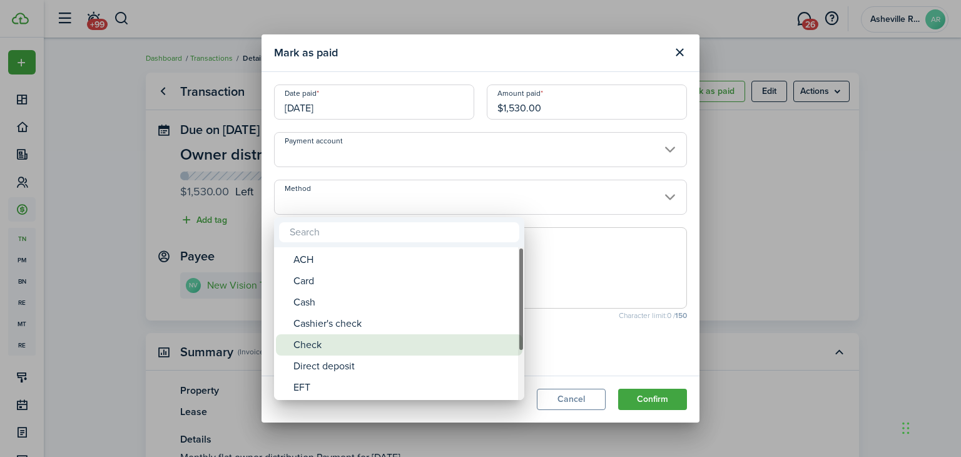
click at [345, 346] on div "Check" at bounding box center [403, 344] width 221 height 21
type input "Check"
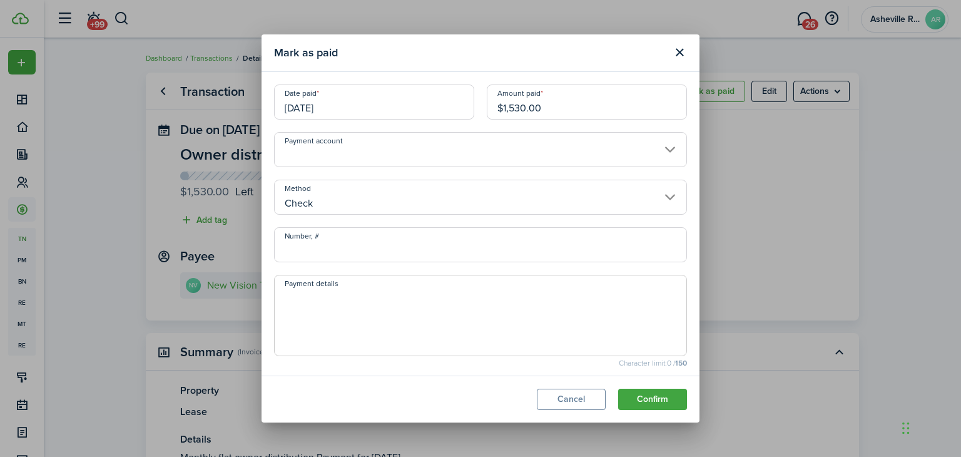
click at [348, 244] on input "Number, #" at bounding box center [480, 244] width 413 height 35
type input "1422"
click at [339, 326] on textarea "Payment details" at bounding box center [481, 319] width 412 height 60
paste textarea "September payment"
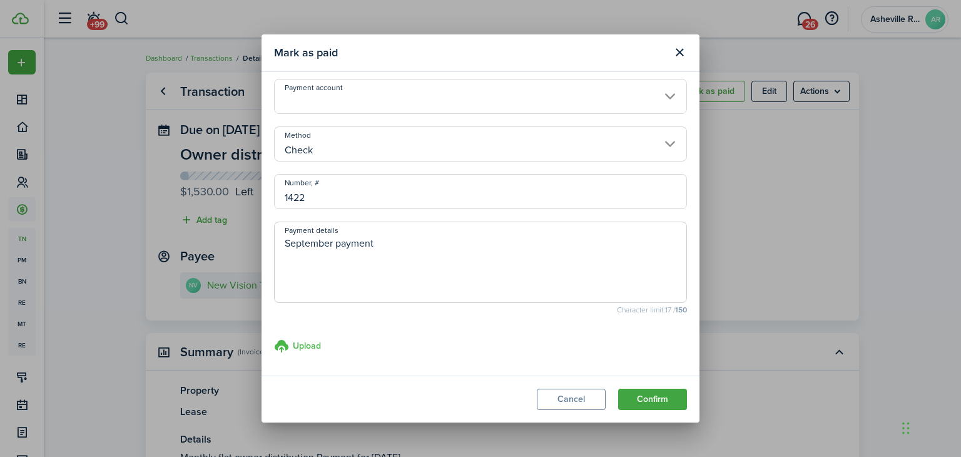
type textarea "September payment"
click at [286, 347] on icon at bounding box center [282, 345] width 16 height 15
click at [274, 338] on input "Upload store documents and templates Choose file" at bounding box center [274, 338] width 0 height 0
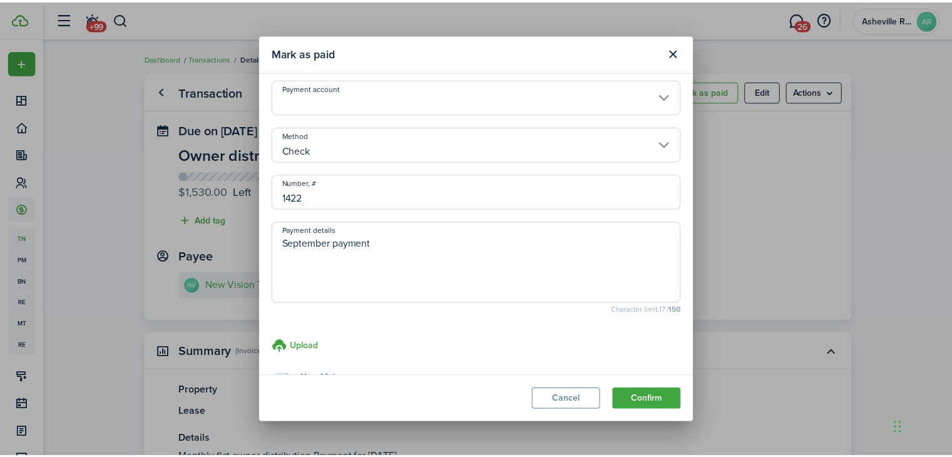
scroll to position [103, 0]
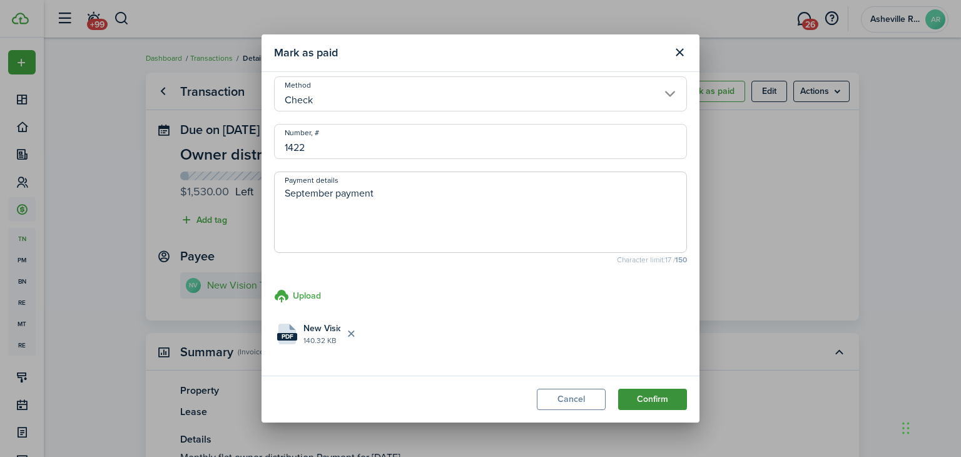
click at [634, 399] on button "Confirm" at bounding box center [652, 398] width 69 height 21
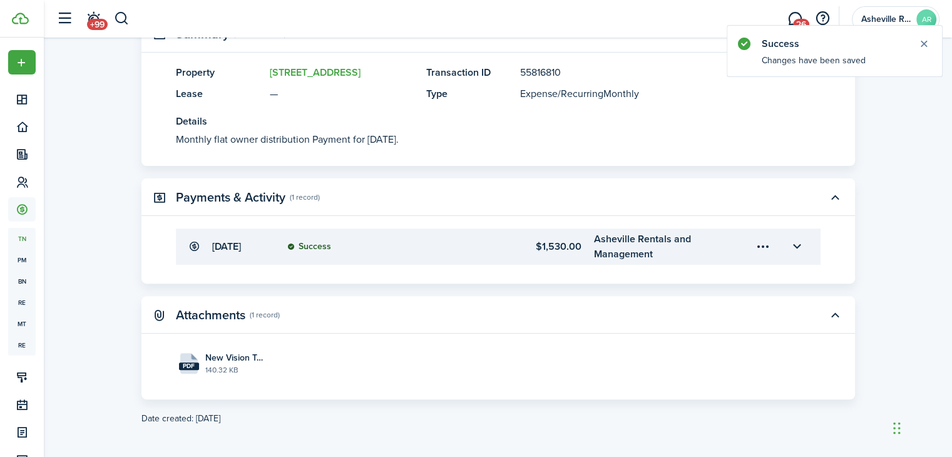
scroll to position [321, 0]
